Goal: Transaction & Acquisition: Purchase product/service

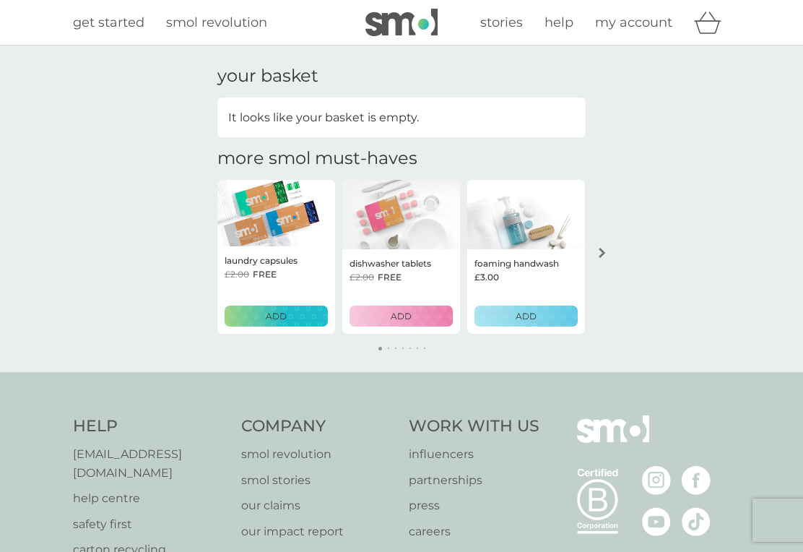
click at [276, 306] on button "ADD" at bounding box center [276, 316] width 103 height 21
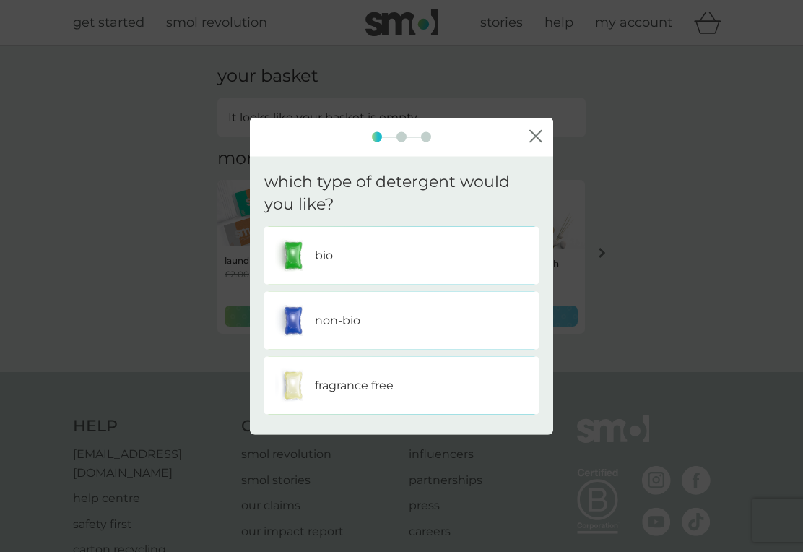
click at [540, 129] on icon "close" at bounding box center [536, 135] width 13 height 13
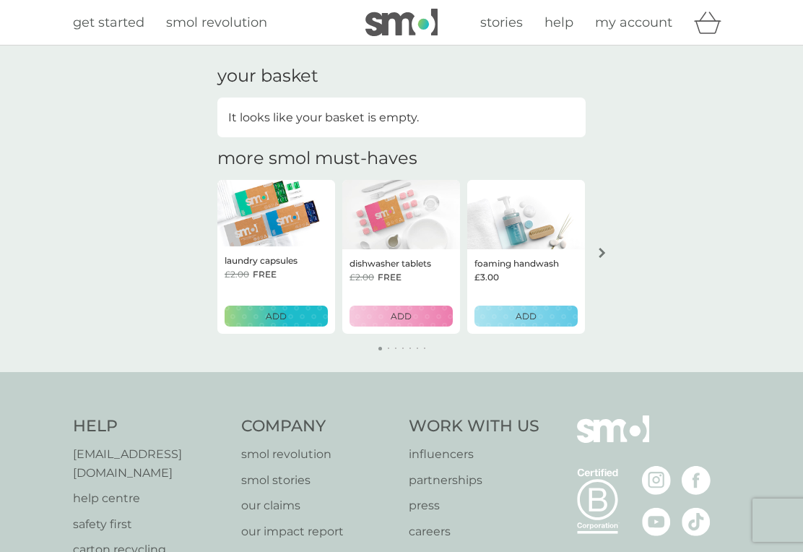
click at [412, 314] on div "ADD" at bounding box center [401, 316] width 85 height 14
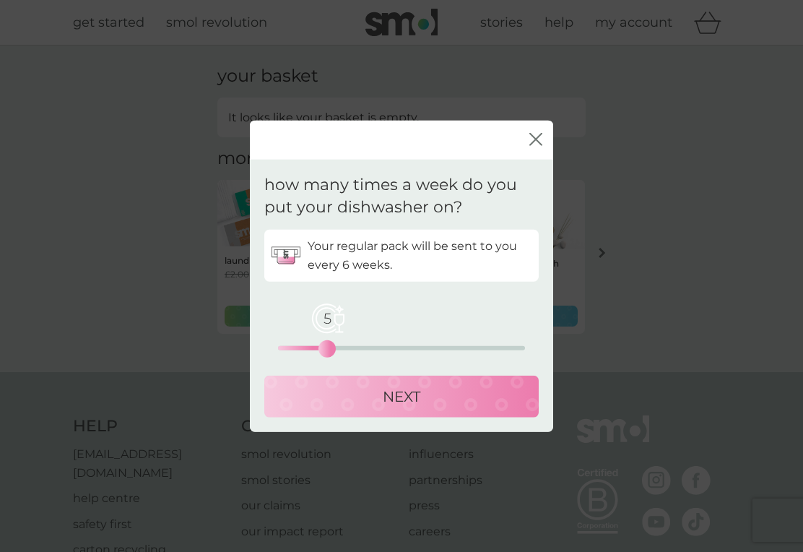
click at [431, 394] on div "NEXT" at bounding box center [402, 395] width 246 height 23
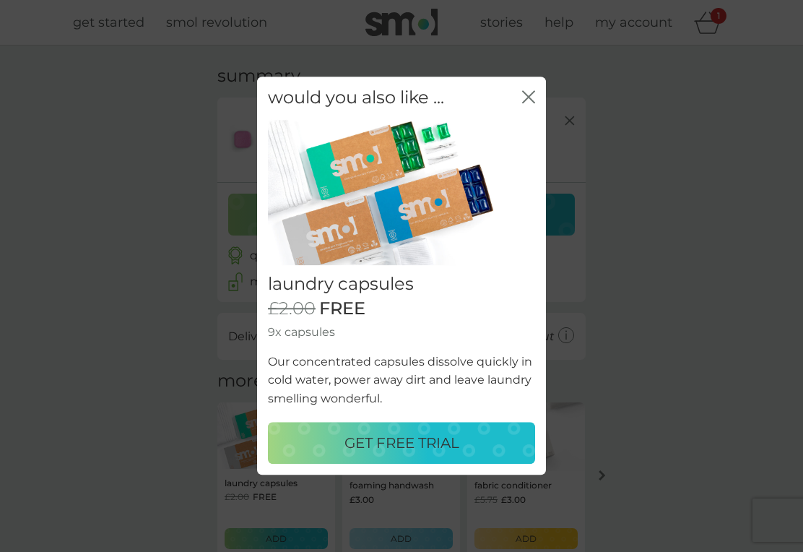
click at [491, 459] on button "GET FREE TRIAL" at bounding box center [401, 444] width 267 height 42
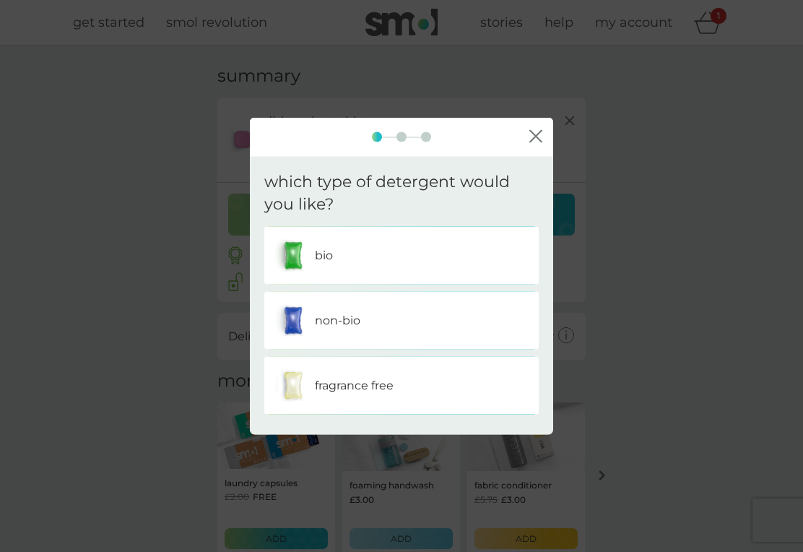
click at [486, 310] on div "non-bio" at bounding box center [401, 320] width 253 height 36
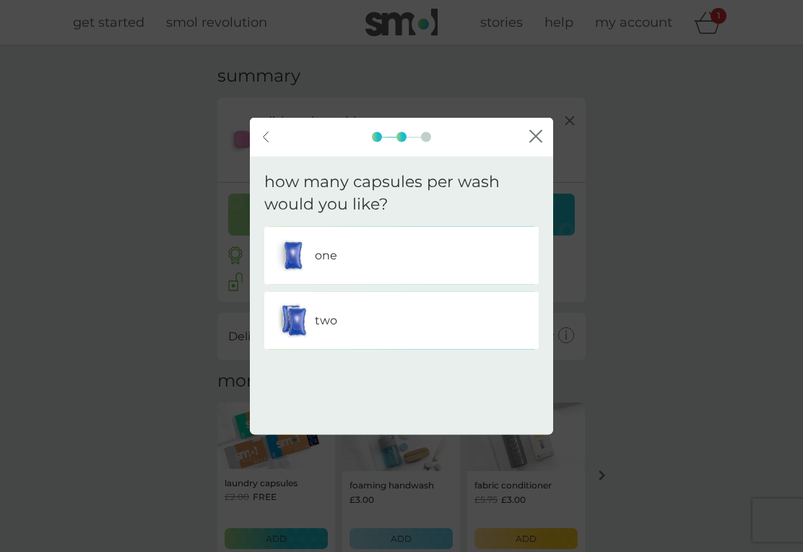
click at [469, 256] on div "one" at bounding box center [401, 255] width 253 height 36
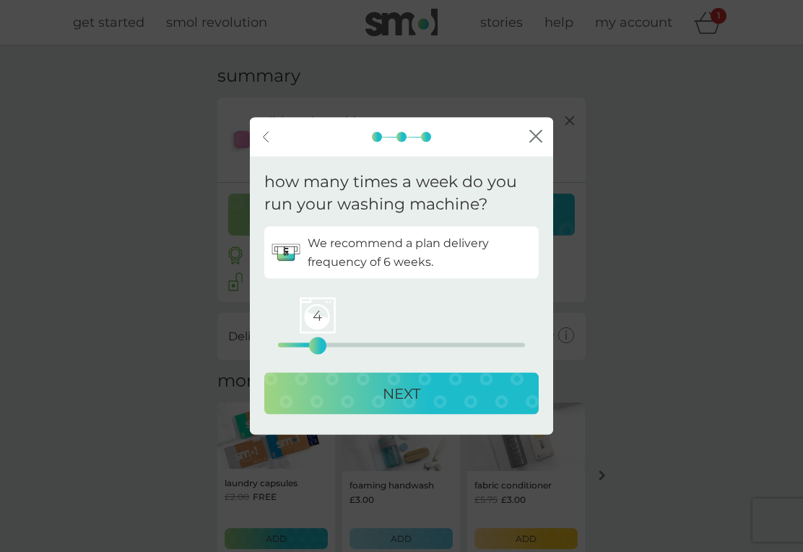
click at [488, 392] on div "NEXT" at bounding box center [402, 392] width 246 height 23
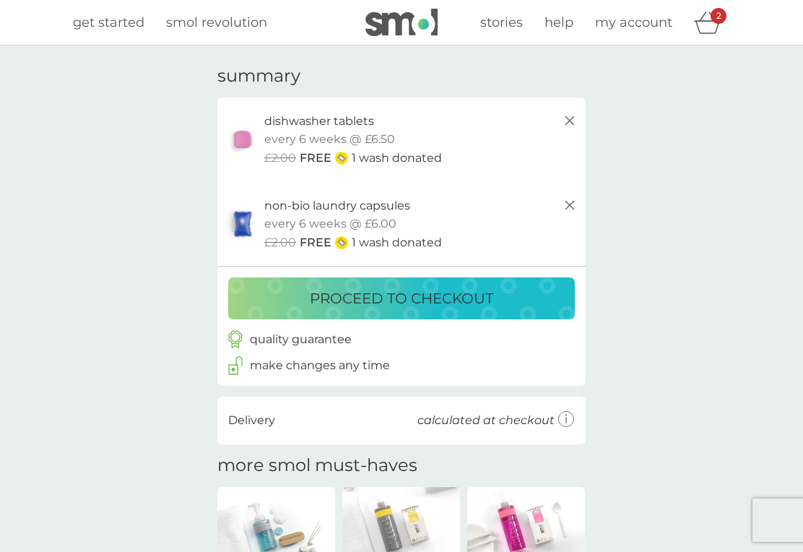
click at [541, 306] on div "proceed to checkout" at bounding box center [402, 298] width 318 height 23
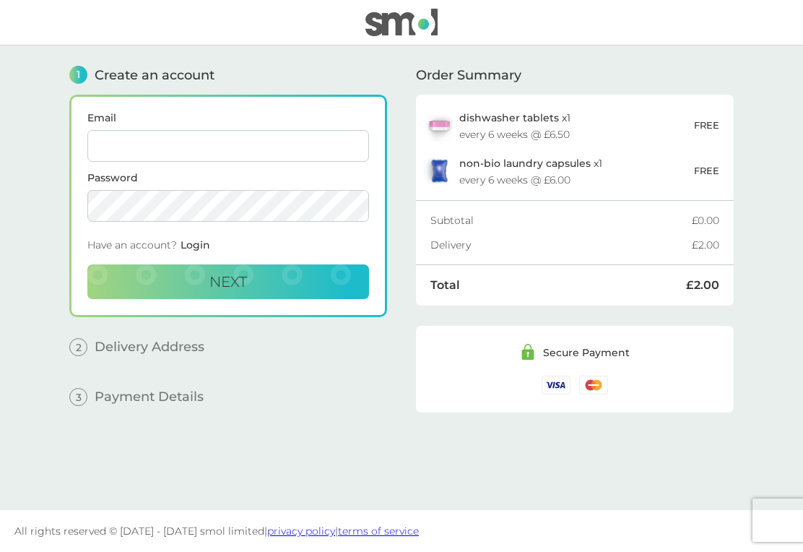
click at [245, 144] on input "Email" at bounding box center [228, 146] width 282 height 32
type input "[EMAIL_ADDRESS][DOMAIN_NAME]"
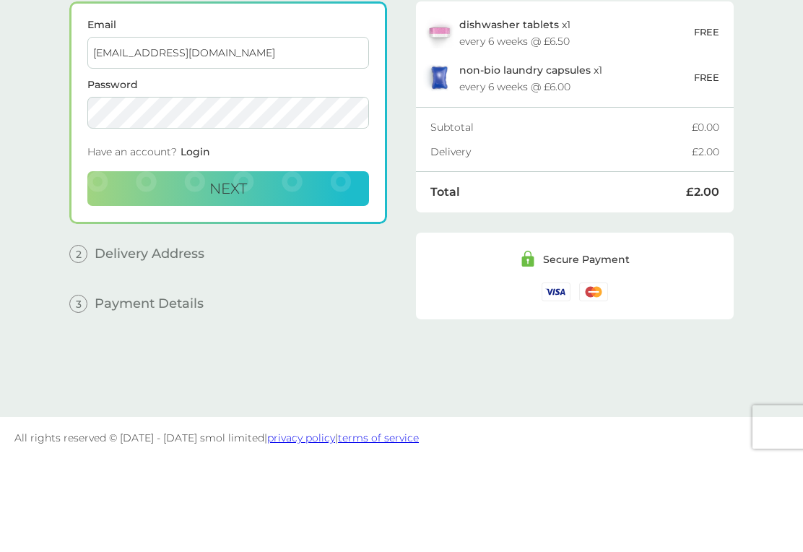
click at [293, 264] on button "Next" at bounding box center [228, 281] width 282 height 35
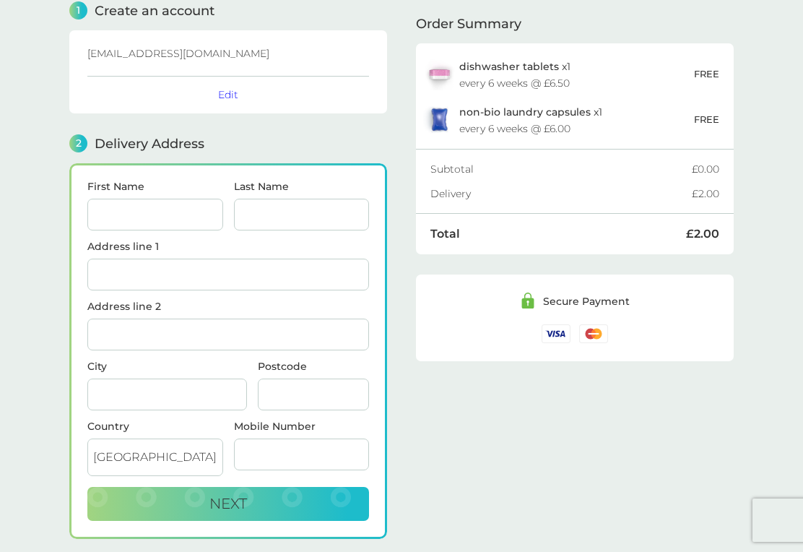
scroll to position [166, 0]
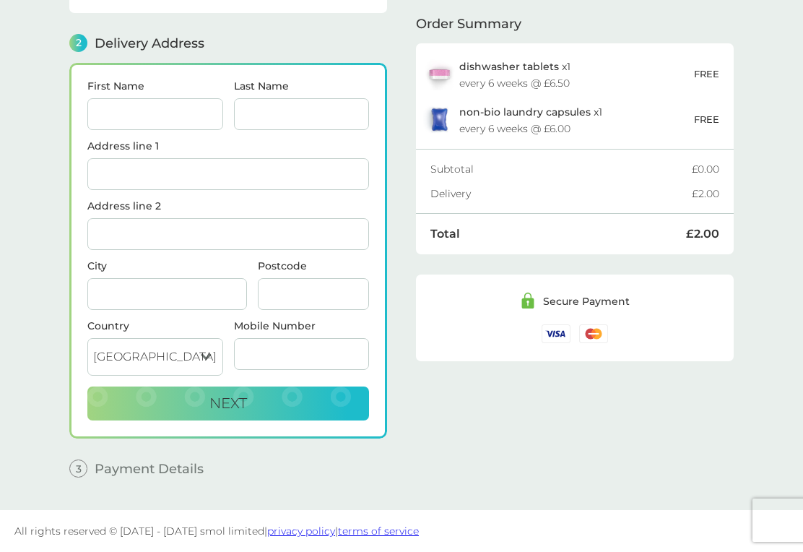
click at [175, 116] on input "First Name" at bounding box center [155, 114] width 136 height 32
type input "[PERSON_NAME]"
click at [293, 112] on input "Last Name" at bounding box center [302, 114] width 136 height 32
type input "[PERSON_NAME]"
click at [212, 171] on input "Address line 1" at bounding box center [228, 174] width 282 height 32
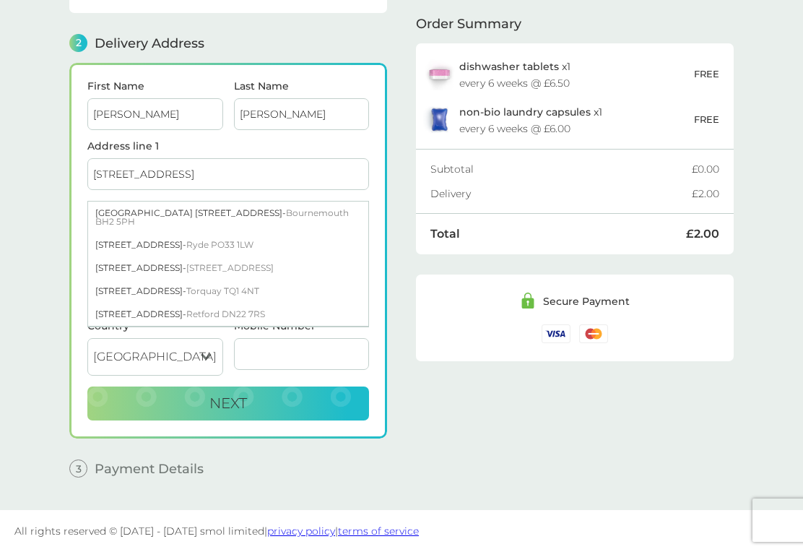
click at [210, 239] on span "Ryde PO33 1LW" at bounding box center [219, 244] width 67 height 11
type input "[STREET_ADDRESS]"
type input "Ryde"
type input "PO33 1LW"
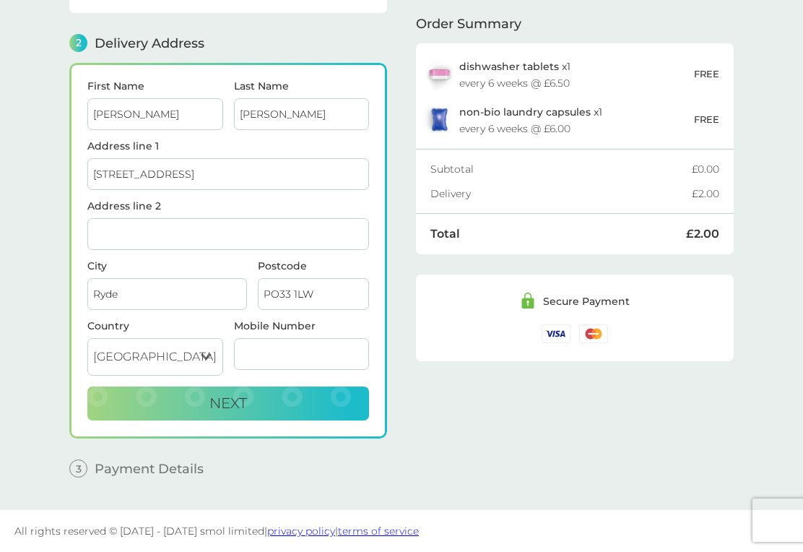
click at [321, 400] on button "Next" at bounding box center [228, 404] width 282 height 35
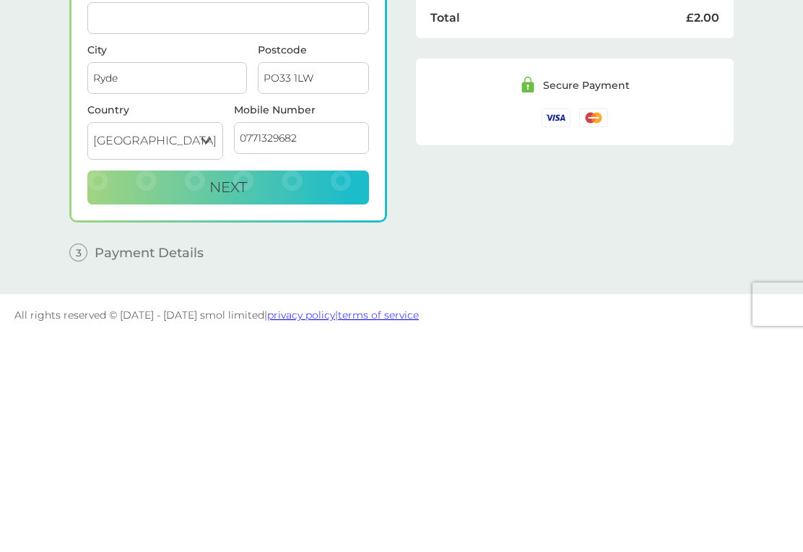
type input "07713296825"
click at [326, 387] on button "Next" at bounding box center [228, 404] width 282 height 35
checkbox input "true"
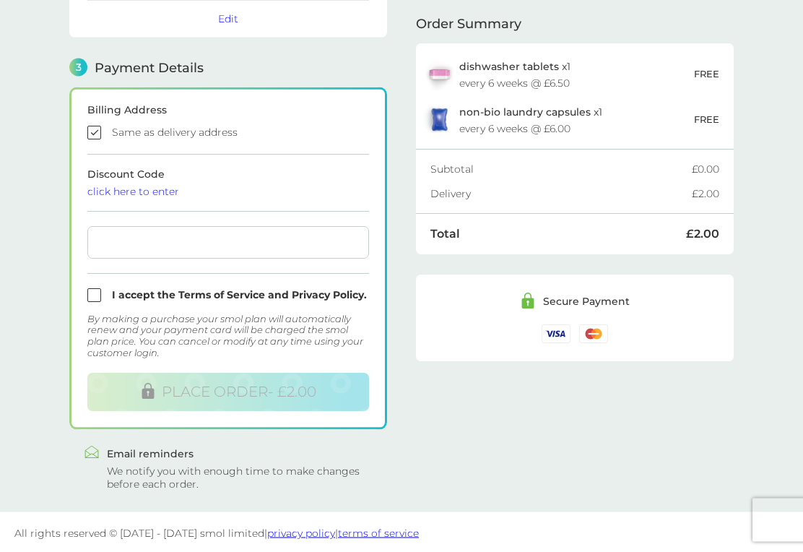
scroll to position [363, 0]
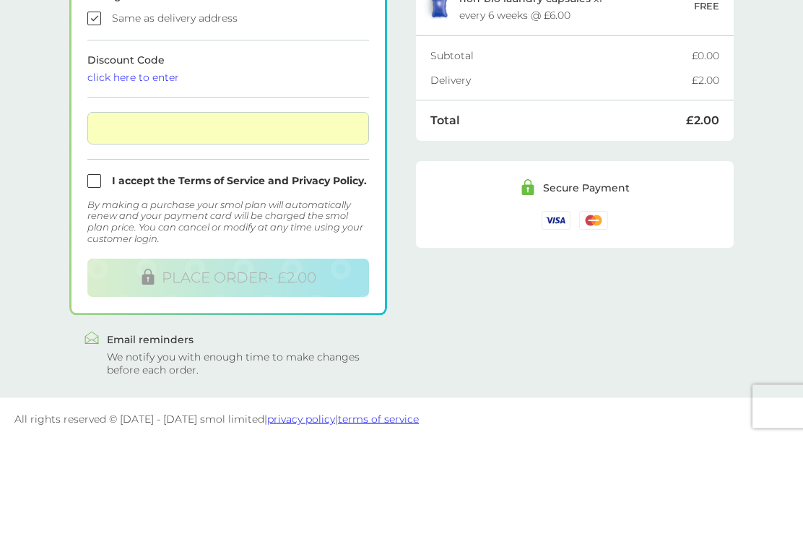
click at [89, 288] on input "checkbox" at bounding box center [228, 295] width 282 height 14
checkbox input "true"
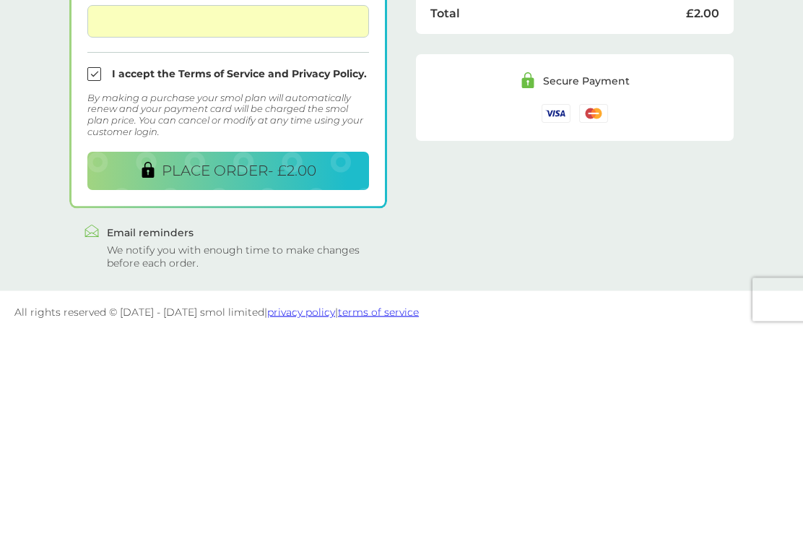
click at [315, 383] on span "PLACE ORDER - £2.00" at bounding box center [239, 391] width 155 height 17
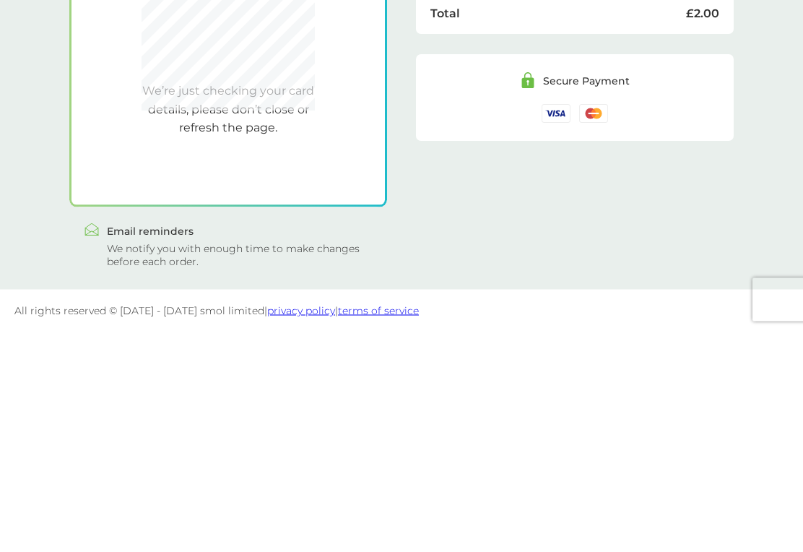
scroll to position [360, 0]
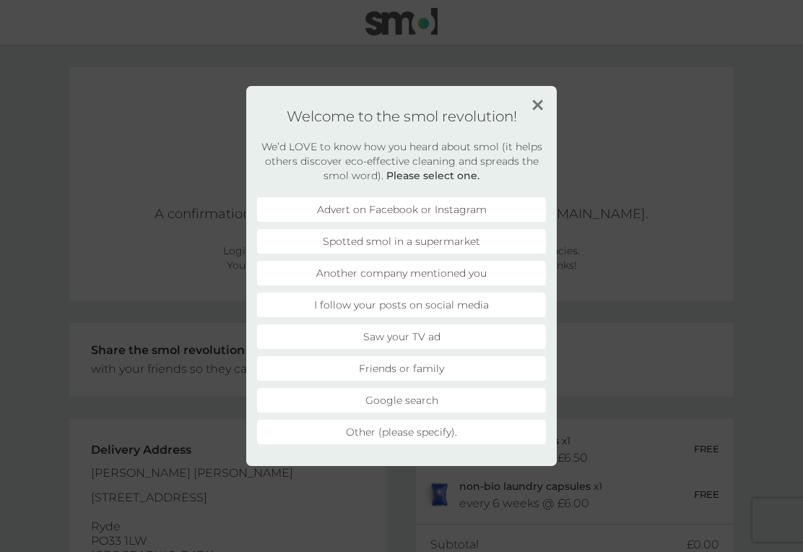
click at [470, 211] on li "Advert on Facebook or Instagram" at bounding box center [401, 209] width 289 height 25
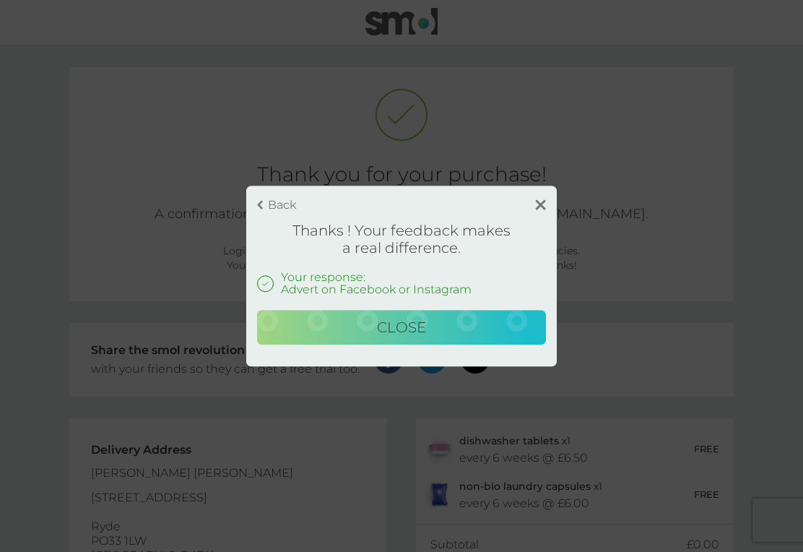
click at [511, 316] on button "Close" at bounding box center [401, 327] width 289 height 35
